Goal: Task Accomplishment & Management: Use online tool/utility

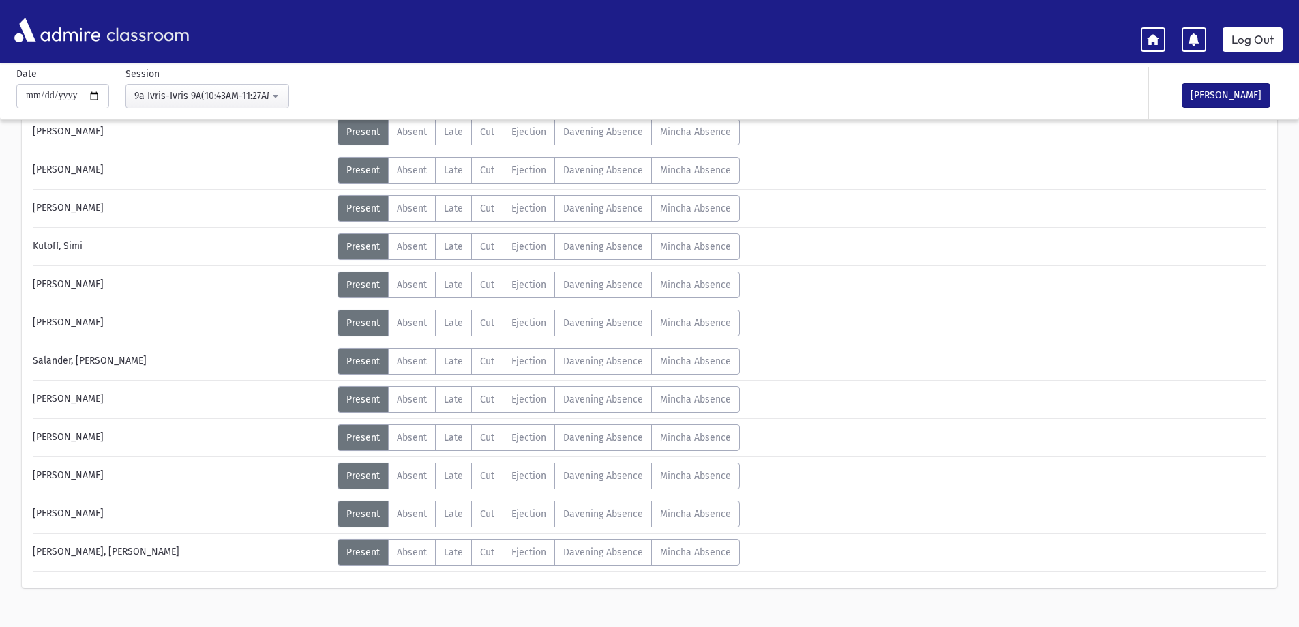
scroll to position [470, 0]
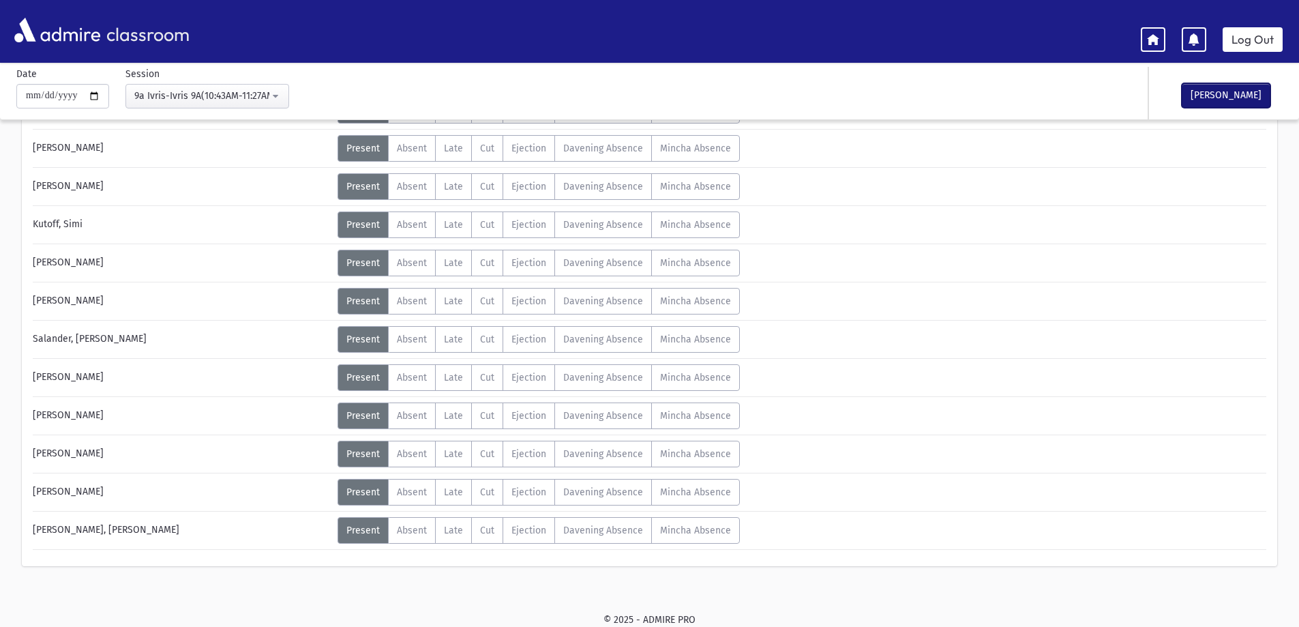
click at [1244, 95] on button "[PERSON_NAME]" at bounding box center [1226, 95] width 89 height 25
click at [1276, 38] on link "Log Out" at bounding box center [1252, 39] width 60 height 25
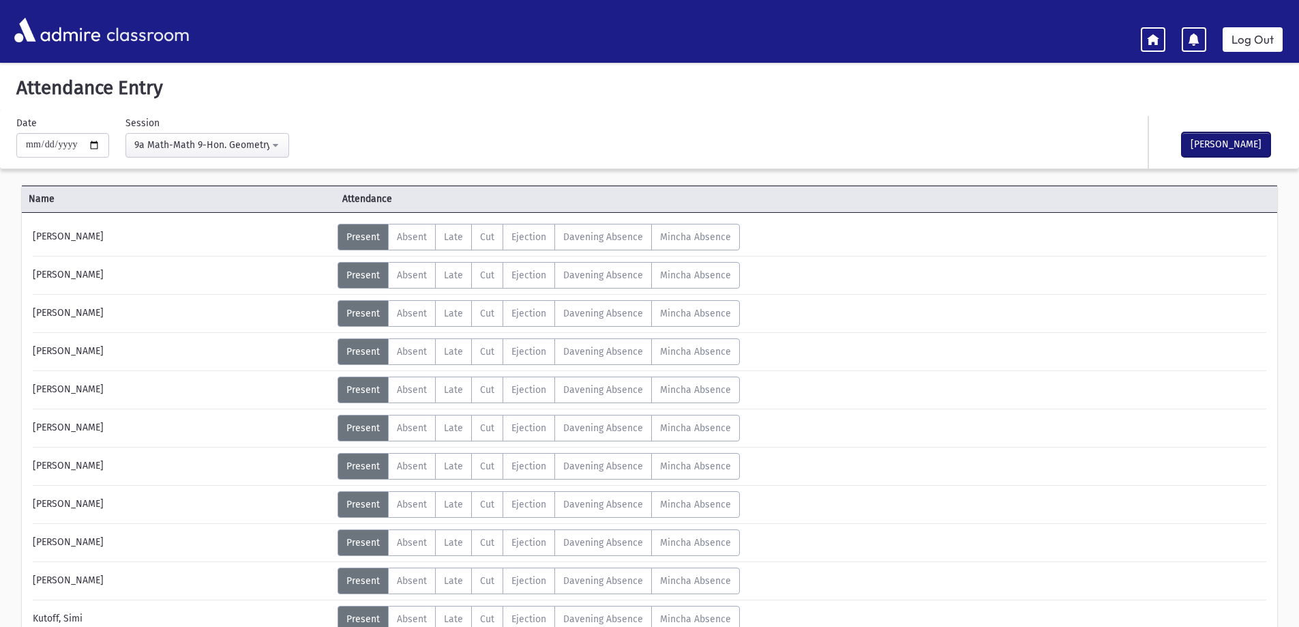
click at [1211, 148] on button "[PERSON_NAME]" at bounding box center [1226, 144] width 89 height 25
click at [1248, 41] on link "Log Out" at bounding box center [1252, 39] width 60 height 25
